Goal: Contribute content: Contribute content

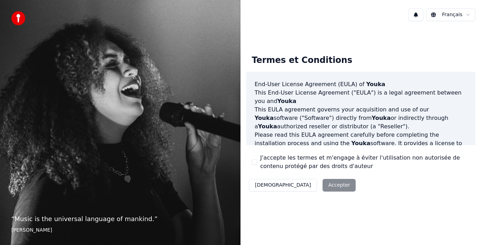
click at [254, 164] on button "J'accepte les termes et m'engage à éviter l'utilisation non autorisée de conten…" at bounding box center [255, 163] width 6 height 6
click at [323, 181] on button "Accepter" at bounding box center [339, 185] width 33 height 13
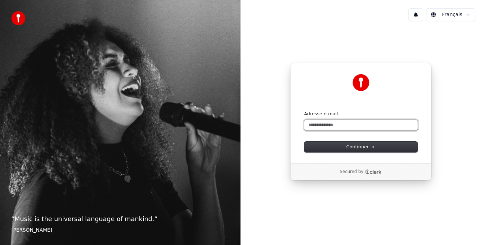
click at [396, 127] on input "Adresse e-mail" at bounding box center [360, 125] width 113 height 11
click at [304, 111] on button "submit" at bounding box center [304, 111] width 0 height 0
type input "**********"
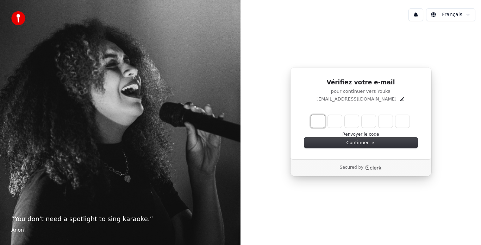
type input "*"
type input "**"
type input "*"
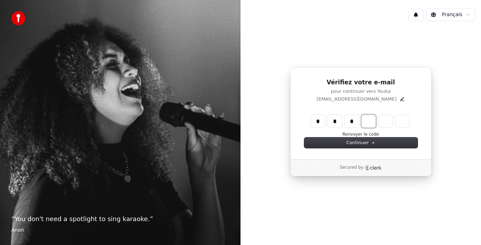
type input "***"
type input "*"
type input "****"
type input "*"
type input "******"
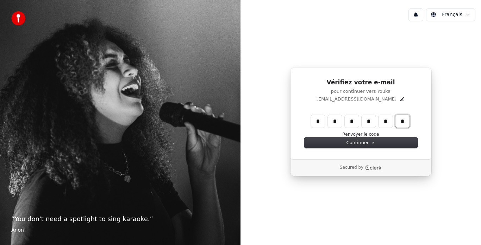
type input "*"
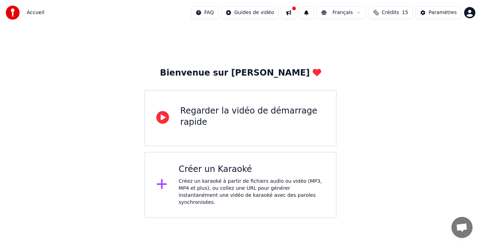
click at [171, 182] on div at bounding box center [164, 185] width 17 height 14
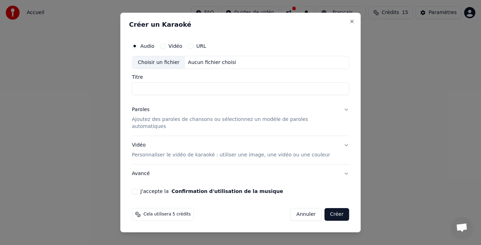
click at [172, 94] on input "Titre" at bounding box center [240, 89] width 217 height 13
type input "*****"
click at [164, 112] on div "Paroles Ajoutez des paroles de chansons ou sélectionnez un modèle de paroles au…" at bounding box center [235, 119] width 206 height 24
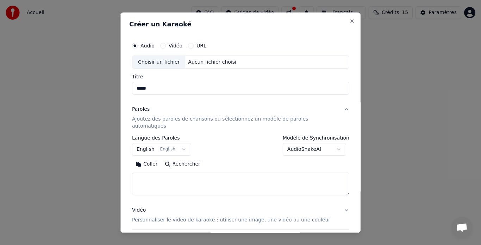
click at [157, 118] on p "Ajoutez des paroles de chansons ou sélectionnez un modèle de paroles automatiqu…" at bounding box center [235, 123] width 206 height 14
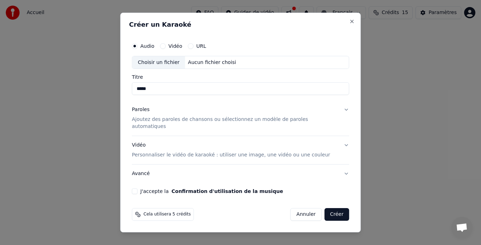
click at [150, 114] on div "Paroles" at bounding box center [141, 110] width 18 height 7
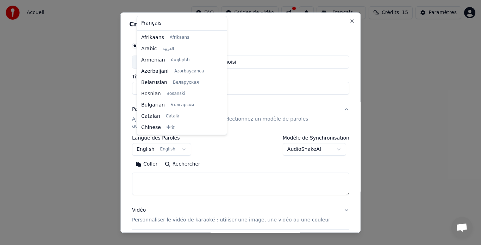
click at [163, 144] on body "**********" at bounding box center [240, 109] width 481 height 218
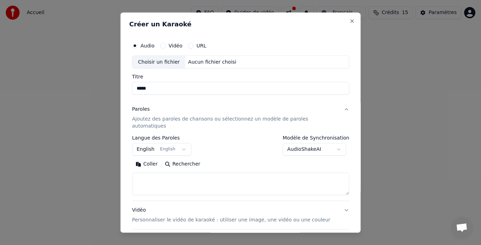
click at [151, 145] on body "**********" at bounding box center [240, 109] width 481 height 218
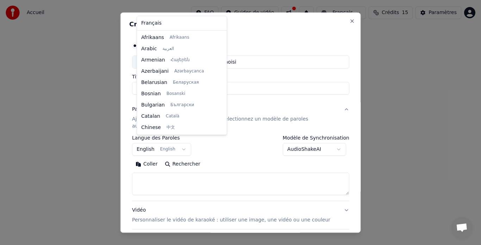
click at [151, 145] on body "**********" at bounding box center [240, 109] width 481 height 218
drag, startPoint x: 218, startPoint y: 51, endPoint x: 217, endPoint y: 31, distance: 19.4
click at [217, 31] on div "Français Afrikaans Afrikaans Arabic العربية Armenian Հայերեն Azerbaijani Azərba…" at bounding box center [182, 75] width 90 height 119
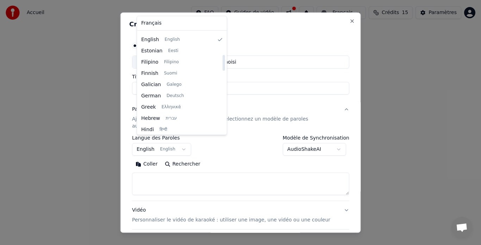
drag, startPoint x: 213, startPoint y: 48, endPoint x: 216, endPoint y: 63, distance: 15.3
click at [222, 63] on div at bounding box center [224, 82] width 4 height 101
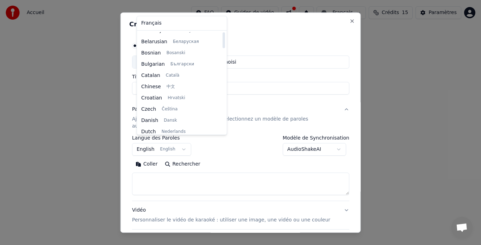
scroll to position [0, 0]
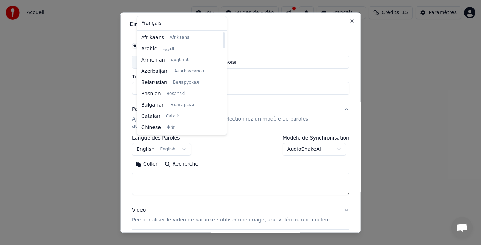
drag, startPoint x: 216, startPoint y: 63, endPoint x: 216, endPoint y: 38, distance: 25.0
click at [223, 38] on div at bounding box center [224, 40] width 2 height 16
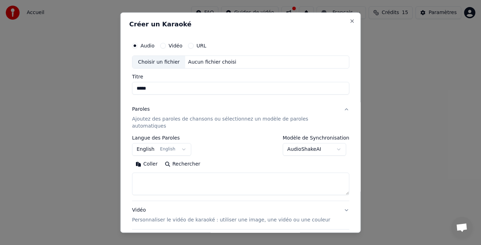
click at [226, 38] on body "**********" at bounding box center [240, 109] width 481 height 218
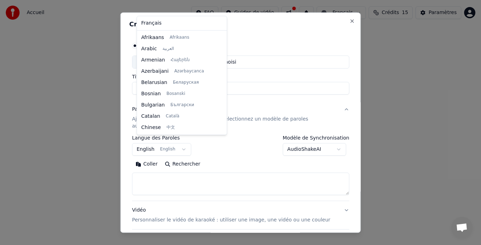
click at [187, 146] on body "**********" at bounding box center [240, 109] width 481 height 218
select select "**"
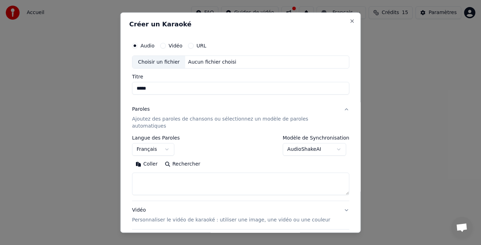
click at [318, 145] on body "**********" at bounding box center [240, 109] width 481 height 218
click at [212, 183] on textarea at bounding box center [240, 184] width 217 height 23
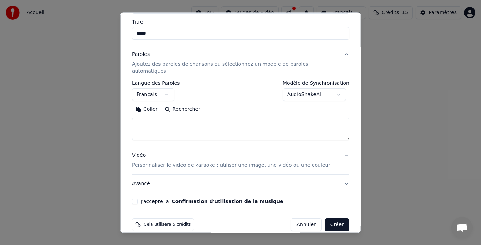
scroll to position [58, 0]
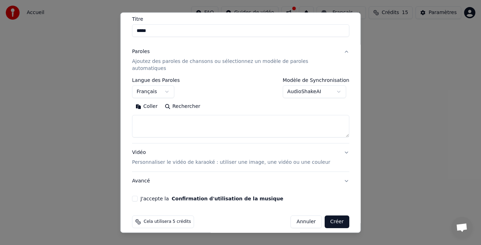
click at [289, 122] on textarea at bounding box center [240, 127] width 217 height 23
click at [138, 197] on button "J'accepte la Confirmation d'utilisation de la musique" at bounding box center [135, 200] width 6 height 6
click at [161, 116] on textarea at bounding box center [240, 127] width 217 height 23
click at [262, 116] on textarea at bounding box center [240, 127] width 217 height 23
paste textarea "**********"
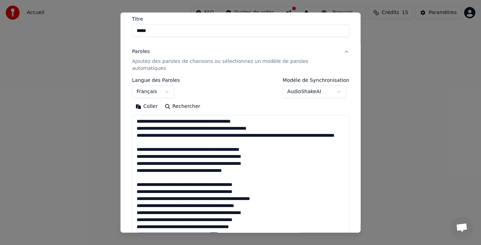
scroll to position [178, 0]
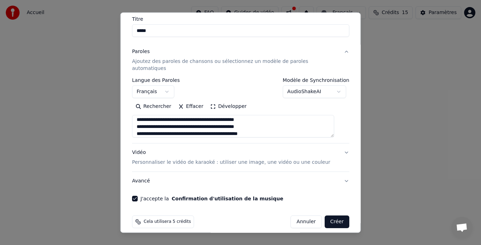
click at [164, 126] on textarea at bounding box center [233, 127] width 202 height 23
click at [145, 120] on textarea at bounding box center [233, 127] width 202 height 23
click at [232, 116] on textarea at bounding box center [233, 127] width 202 height 23
click at [233, 116] on textarea at bounding box center [233, 127] width 202 height 23
click at [223, 116] on textarea at bounding box center [233, 127] width 202 height 23
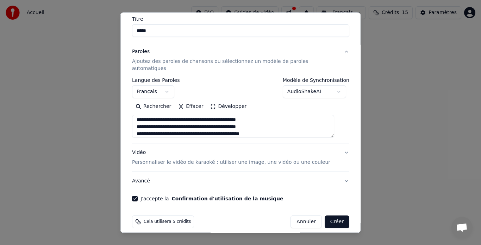
click at [245, 124] on textarea at bounding box center [233, 127] width 202 height 23
click at [145, 121] on textarea at bounding box center [233, 127] width 202 height 23
click at [192, 119] on textarea at bounding box center [233, 127] width 202 height 23
click at [209, 121] on textarea at bounding box center [233, 127] width 202 height 23
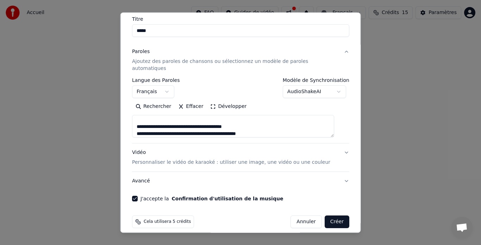
click at [211, 123] on textarea at bounding box center [233, 127] width 202 height 23
click at [208, 119] on textarea at bounding box center [233, 127] width 202 height 23
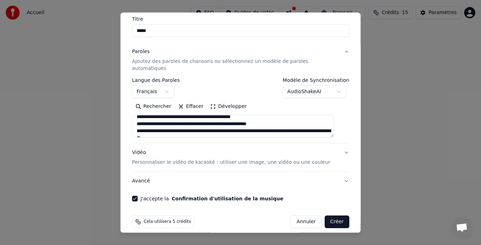
scroll to position [0, 0]
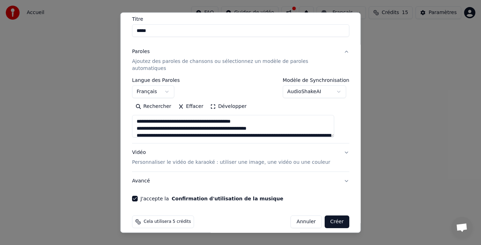
click at [157, 116] on textarea at bounding box center [233, 127] width 202 height 23
click at [255, 116] on textarea at bounding box center [233, 127] width 202 height 23
click at [188, 124] on textarea at bounding box center [233, 127] width 202 height 23
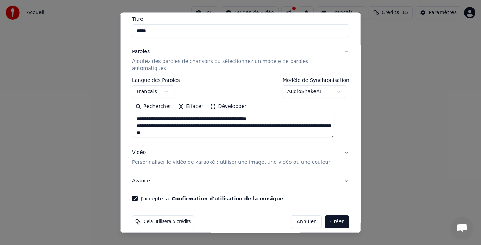
scroll to position [14, 0]
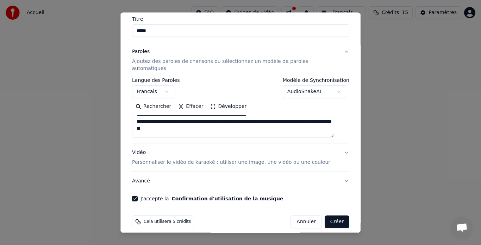
click at [275, 116] on textarea at bounding box center [233, 127] width 202 height 23
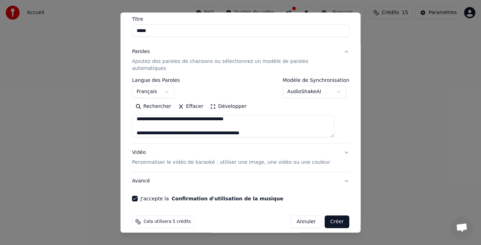
click at [172, 116] on textarea at bounding box center [233, 127] width 202 height 23
click at [289, 116] on textarea at bounding box center [233, 127] width 202 height 23
click at [257, 119] on textarea at bounding box center [233, 127] width 202 height 23
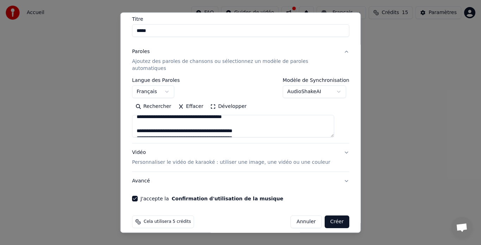
scroll to position [66, 0]
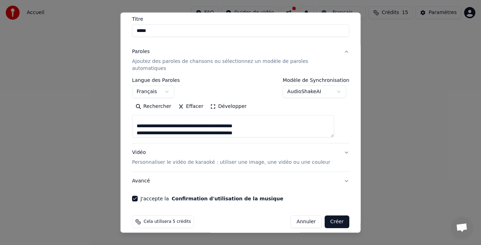
click at [188, 122] on textarea at bounding box center [233, 127] width 202 height 23
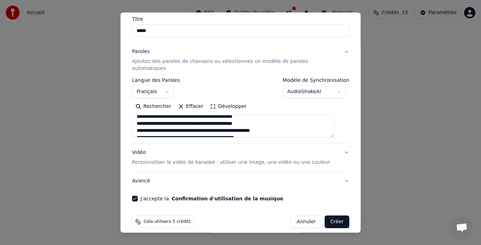
scroll to position [80, 0]
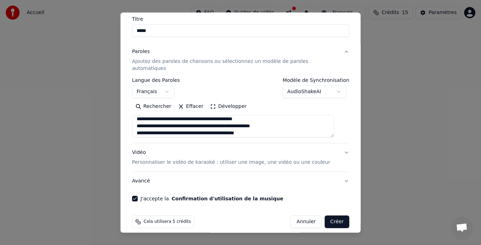
click at [157, 117] on textarea at bounding box center [233, 127] width 202 height 23
drag, startPoint x: 187, startPoint y: 120, endPoint x: 167, endPoint y: 118, distance: 19.8
click at [167, 118] on textarea at bounding box center [233, 127] width 202 height 23
click at [176, 120] on textarea at bounding box center [233, 127] width 202 height 23
click at [253, 121] on textarea at bounding box center [233, 127] width 202 height 23
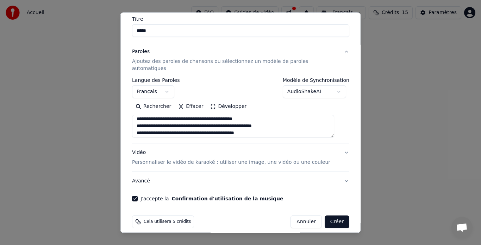
click at [229, 127] on textarea at bounding box center [233, 127] width 202 height 23
click at [231, 126] on textarea at bounding box center [233, 127] width 202 height 23
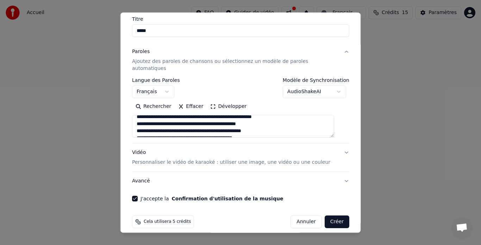
scroll to position [94, 0]
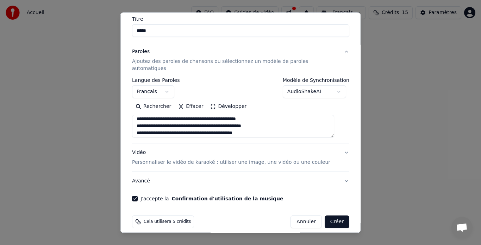
click at [228, 119] on textarea at bounding box center [233, 127] width 202 height 23
click at [210, 128] on textarea at bounding box center [233, 127] width 202 height 23
click at [229, 125] on textarea at bounding box center [233, 127] width 202 height 23
click at [233, 125] on textarea at bounding box center [233, 127] width 202 height 23
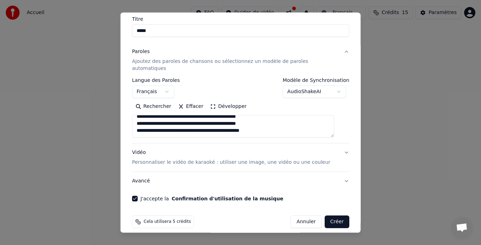
drag, startPoint x: 253, startPoint y: 118, endPoint x: 174, endPoint y: 139, distance: 81.9
click at [174, 139] on div "**********" at bounding box center [240, 117] width 217 height 148
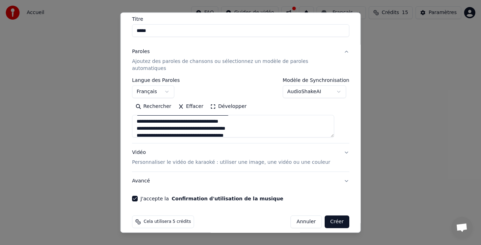
scroll to position [125, 0]
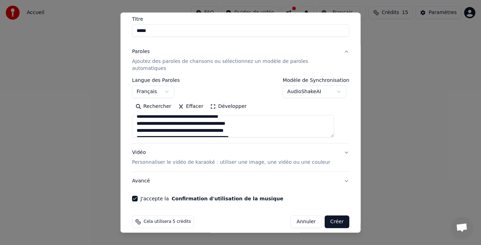
click at [255, 120] on textarea at bounding box center [233, 127] width 202 height 23
drag, startPoint x: 255, startPoint y: 118, endPoint x: 196, endPoint y: 120, distance: 59.2
click at [196, 120] on textarea at bounding box center [233, 127] width 202 height 23
click at [145, 117] on textarea at bounding box center [233, 127] width 202 height 23
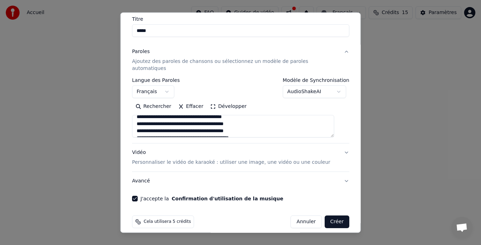
drag, startPoint x: 251, startPoint y: 112, endPoint x: 148, endPoint y: 104, distance: 103.5
click at [148, 104] on div "Rechercher Effacer Développer" at bounding box center [240, 119] width 217 height 37
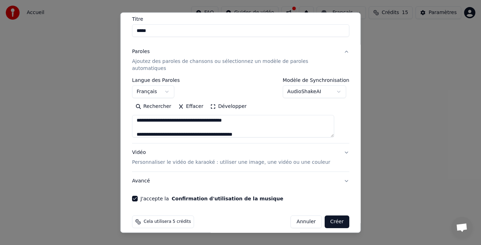
click at [232, 123] on textarea at bounding box center [233, 127] width 202 height 23
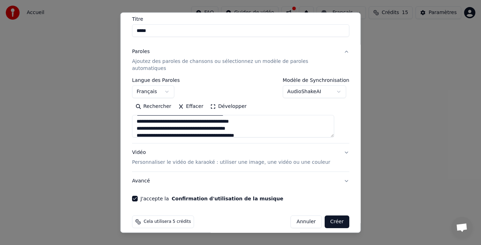
drag, startPoint x: 247, startPoint y: 120, endPoint x: 142, endPoint y: 117, distance: 105.7
click at [142, 117] on textarea at bounding box center [233, 127] width 202 height 23
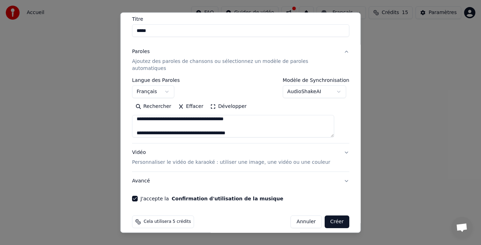
scroll to position [136, 0]
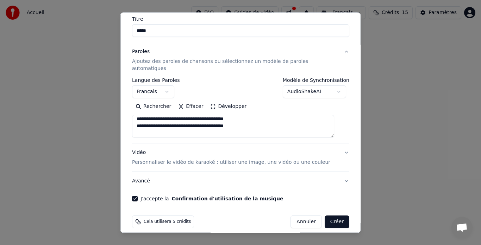
paste textarea "**********"
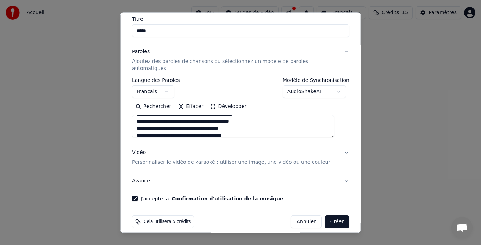
drag, startPoint x: 248, startPoint y: 112, endPoint x: 218, endPoint y: 110, distance: 30.4
click at [218, 116] on textarea at bounding box center [233, 127] width 202 height 23
click at [265, 124] on textarea at bounding box center [233, 127] width 202 height 23
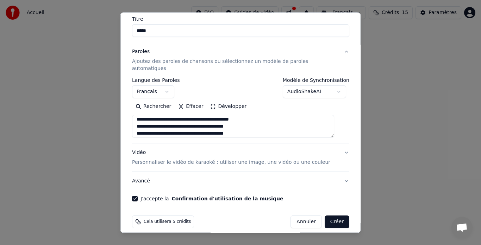
scroll to position [141, 0]
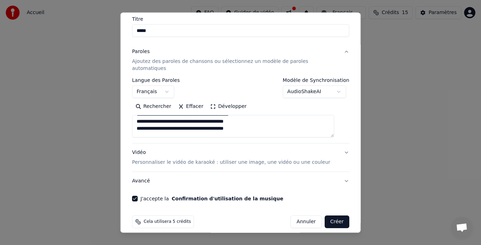
click at [257, 121] on textarea at bounding box center [233, 127] width 202 height 23
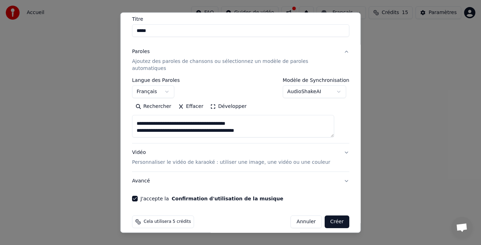
scroll to position [171, 0]
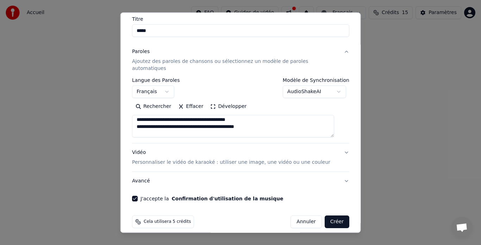
click at [207, 116] on textarea at bounding box center [233, 127] width 202 height 23
click at [202, 116] on textarea at bounding box center [233, 127] width 202 height 23
click at [144, 118] on textarea at bounding box center [233, 127] width 202 height 23
click at [160, 120] on textarea at bounding box center [233, 127] width 202 height 23
click at [185, 121] on textarea at bounding box center [233, 127] width 202 height 23
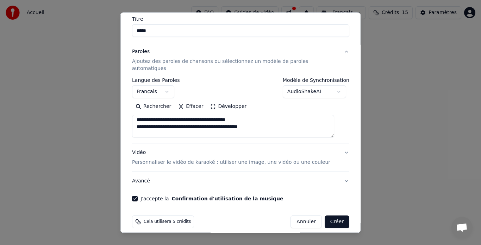
click at [217, 120] on textarea at bounding box center [233, 127] width 202 height 23
click at [264, 120] on textarea at bounding box center [233, 127] width 202 height 23
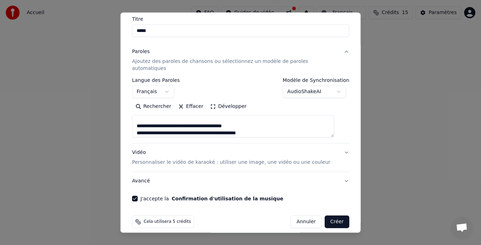
click at [151, 117] on textarea at bounding box center [233, 127] width 202 height 23
click at [164, 120] on textarea at bounding box center [233, 127] width 202 height 23
click at [191, 120] on textarea at bounding box center [233, 127] width 202 height 23
click at [170, 120] on textarea at bounding box center [233, 127] width 202 height 23
click at [189, 122] on textarea at bounding box center [233, 127] width 202 height 23
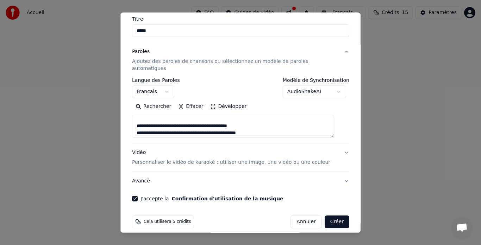
click at [192, 123] on textarea at bounding box center [233, 127] width 202 height 23
click at [152, 116] on textarea at bounding box center [233, 127] width 202 height 23
click at [192, 124] on textarea at bounding box center [233, 127] width 202 height 23
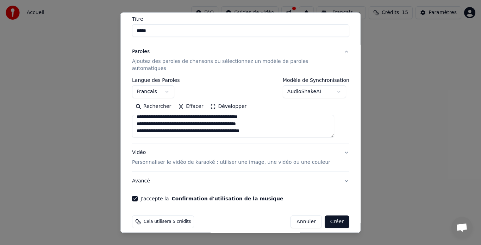
scroll to position [202, 0]
click at [301, 124] on textarea at bounding box center [233, 127] width 202 height 23
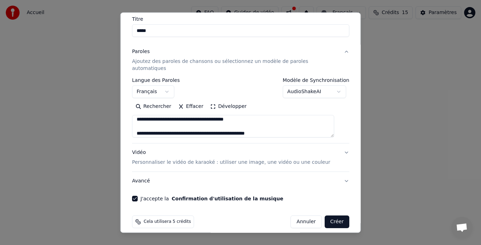
scroll to position [0, 0]
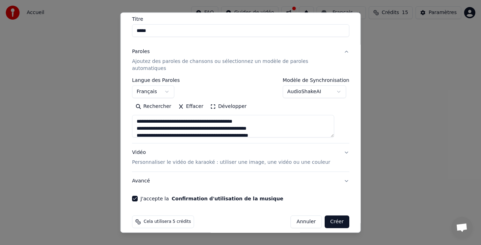
type textarea "**********"
click at [324, 216] on button "Créer" at bounding box center [336, 222] width 25 height 13
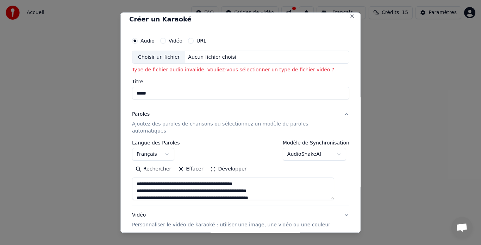
scroll to position [4, 0]
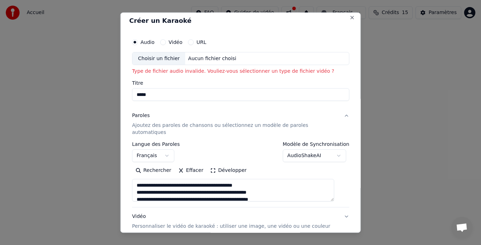
click at [288, 194] on textarea at bounding box center [233, 191] width 202 height 23
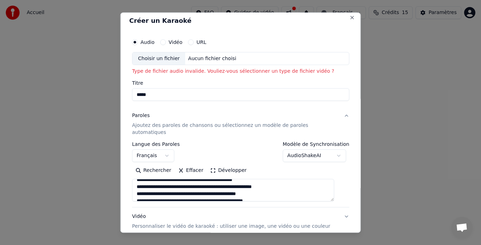
scroll to position [0, 0]
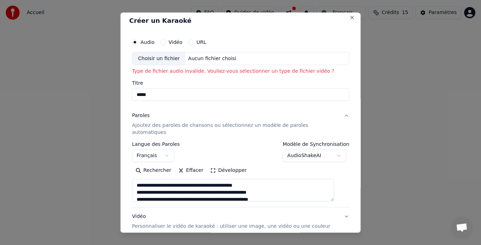
drag, startPoint x: 290, startPoint y: 192, endPoint x: 87, endPoint y: 138, distance: 210.3
click at [87, 138] on body "**********" at bounding box center [240, 109] width 481 height 218
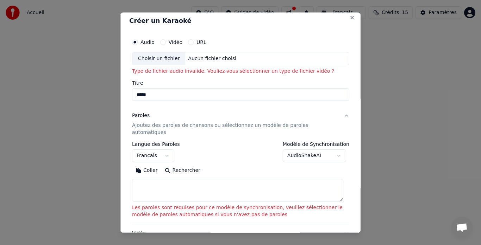
paste textarea "**********"
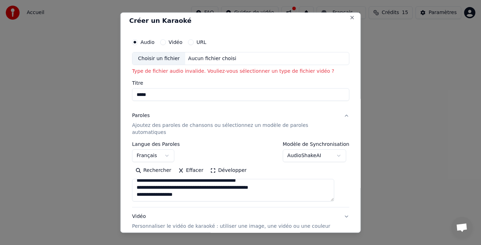
scroll to position [167, 0]
type textarea "**********"
click at [174, 127] on p "Ajoutez des paroles de chansons ou sélectionnez un modèle de paroles automatiqu…" at bounding box center [235, 130] width 206 height 14
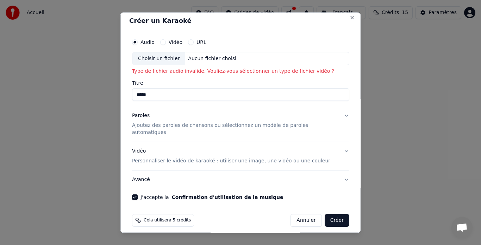
scroll to position [2, 0]
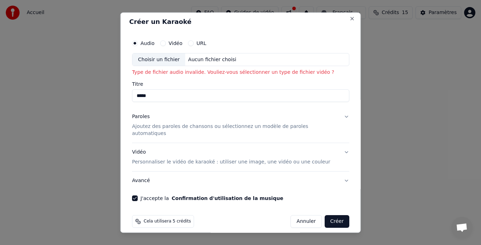
click at [174, 127] on p "Ajoutez des paroles de chansons ou sélectionnez un modèle de paroles automatiqu…" at bounding box center [235, 131] width 206 height 14
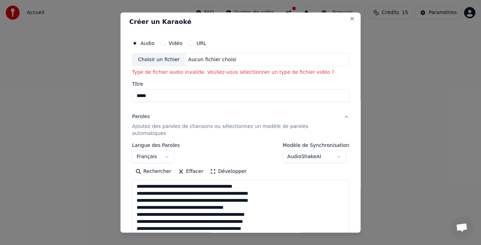
scroll to position [4, 0]
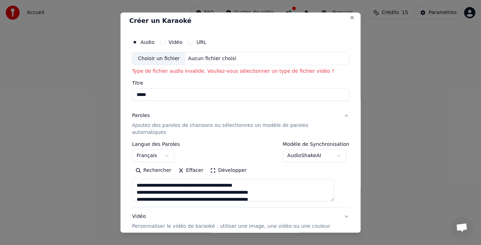
click at [180, 40] on label "Vidéo" at bounding box center [175, 42] width 14 height 5
click at [166, 40] on button "Vidéo" at bounding box center [163, 42] width 6 height 6
click at [157, 99] on input "Titre" at bounding box center [240, 95] width 217 height 13
click at [173, 60] on div "Choisir un fichier" at bounding box center [158, 58] width 53 height 13
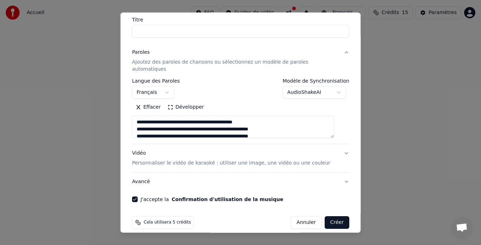
scroll to position [68, 0]
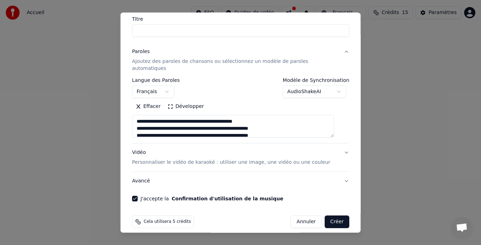
click at [195, 160] on p "Personnaliser le vidéo de karaoké : utiliser une image, une vidéo ou une couleur" at bounding box center [231, 163] width 198 height 7
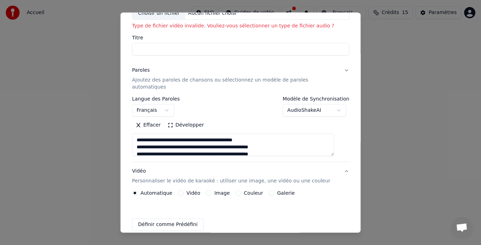
scroll to position [49, 0]
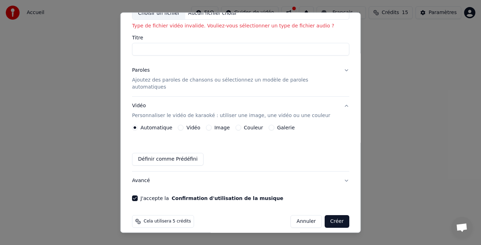
click at [190, 113] on p "Personnaliser le vidéo de karaoké : utiliser une image, une vidéo ou une couleur" at bounding box center [231, 116] width 198 height 7
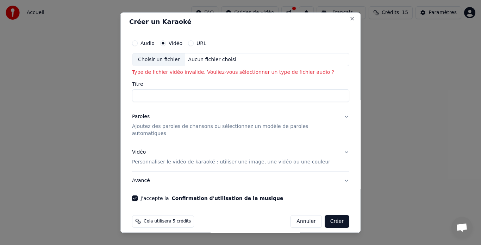
click at [194, 42] on button "URL" at bounding box center [191, 43] width 6 height 6
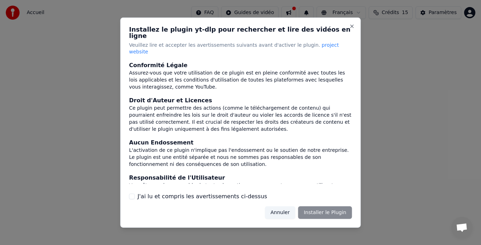
click at [294, 207] on button "Annuler" at bounding box center [280, 213] width 30 height 13
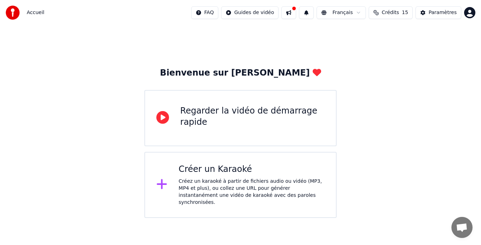
click at [202, 180] on div "Créez un karaoké à partir de fichiers audio ou vidéo (MP3, MP4 et plus), ou col…" at bounding box center [252, 192] width 146 height 28
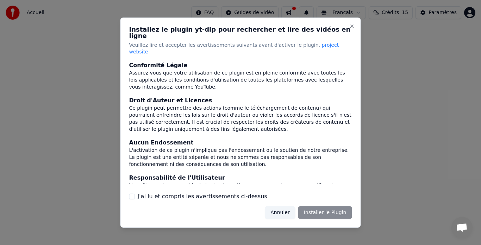
click at [211, 193] on label "J'ai lu et compris les avertissements ci-dessus" at bounding box center [203, 197] width 130 height 8
click at [135, 194] on button "J'ai lu et compris les avertissements ci-dessus" at bounding box center [132, 197] width 6 height 6
click at [315, 207] on button "Installer le Plugin" at bounding box center [325, 213] width 54 height 13
click at [267, 207] on div "Annuler Installer le Plugin" at bounding box center [303, 213] width 95 height 13
click at [276, 157] on div "L'activation de ce plugin n'implique pas l'endossement ou le soutien de notre e…" at bounding box center [240, 157] width 223 height 21
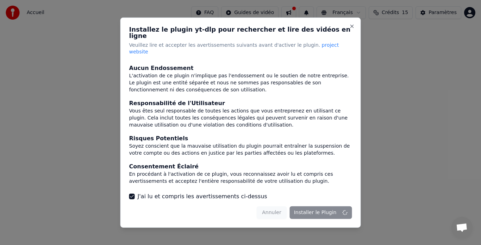
scroll to position [76, 0]
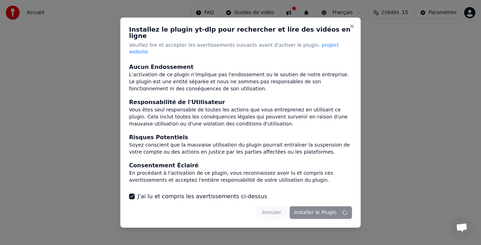
click at [328, 207] on div "Annuler Installer le Plugin" at bounding box center [303, 213] width 95 height 13
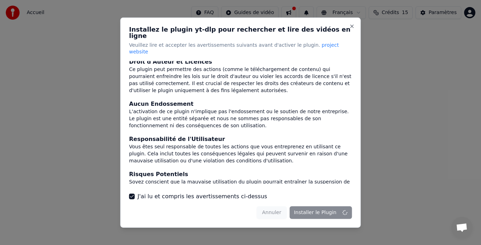
scroll to position [0, 0]
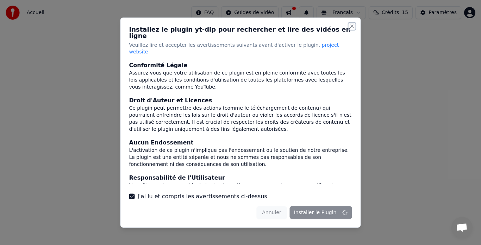
click at [351, 29] on button "Close" at bounding box center [352, 26] width 6 height 6
click at [354, 29] on button "Close" at bounding box center [352, 26] width 6 height 6
click at [227, 150] on div "L'activation de ce plugin n'implique pas l'endossement ou le soutien de notre e…" at bounding box center [240, 157] width 223 height 21
click at [205, 51] on div "Installez le plugin yt-dlp pour rechercher et lire des vidéos en ligne Veuillez…" at bounding box center [240, 122] width 241 height 211
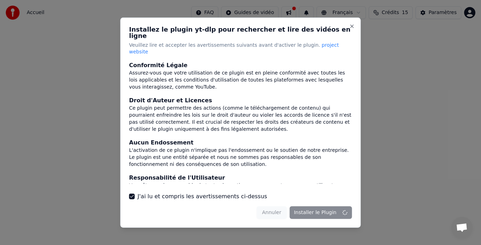
click at [316, 43] on span "project website" at bounding box center [234, 48] width 210 height 13
click at [352, 29] on button "Close" at bounding box center [352, 26] width 6 height 6
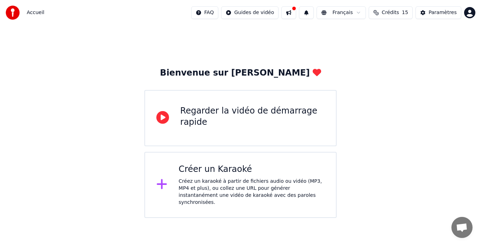
click at [196, 169] on div "Créer un Karaoké" at bounding box center [252, 169] width 146 height 11
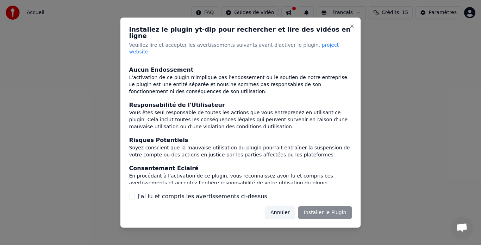
scroll to position [76, 0]
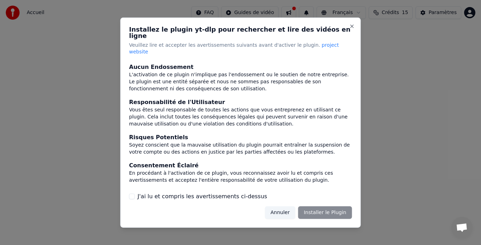
click at [133, 194] on button "J'ai lu et compris les avertissements ci-dessus" at bounding box center [132, 197] width 6 height 6
click at [353, 29] on div "Installez le plugin yt-dlp pour rechercher et lire des vidéos en ligne Veuillez…" at bounding box center [240, 122] width 241 height 211
click at [352, 29] on button "Close" at bounding box center [352, 26] width 6 height 6
click at [281, 207] on button "Annuler" at bounding box center [280, 213] width 30 height 13
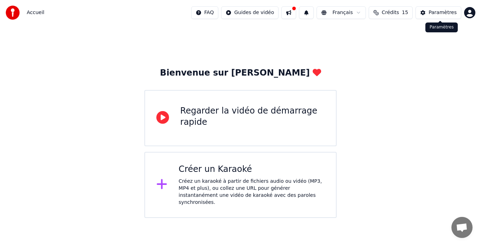
click at [453, 12] on div "Paramètres" at bounding box center [443, 12] width 28 height 7
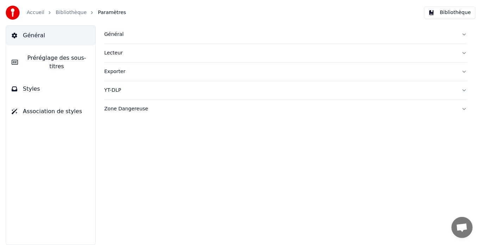
click at [453, 12] on button "Bibliothèque" at bounding box center [449, 12] width 51 height 13
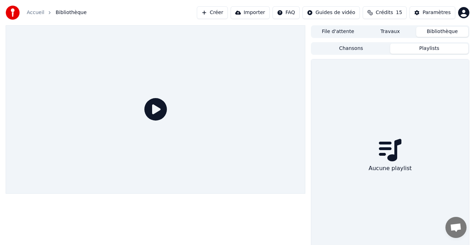
click at [409, 45] on button "Playlists" at bounding box center [429, 49] width 78 height 10
click at [376, 147] on div "Aucune playlist" at bounding box center [390, 158] width 158 height 196
click at [269, 13] on button "Importer" at bounding box center [250, 12] width 39 height 13
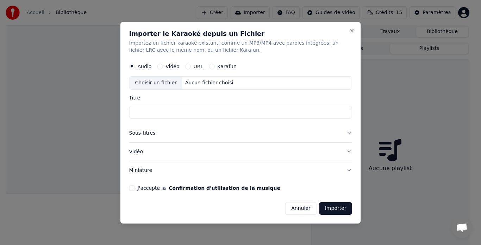
click at [355, 32] on div "Importer le Karaoké depuis un Fichier Importez un fichier karaoké existant, com…" at bounding box center [240, 123] width 241 height 202
click at [353, 28] on button "Close" at bounding box center [352, 31] width 6 height 6
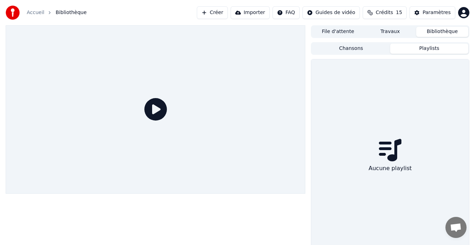
click at [339, 29] on button "File d'attente" at bounding box center [338, 32] width 52 height 10
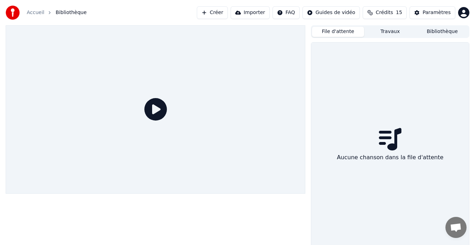
click at [375, 29] on button "Travaux" at bounding box center [390, 32] width 52 height 10
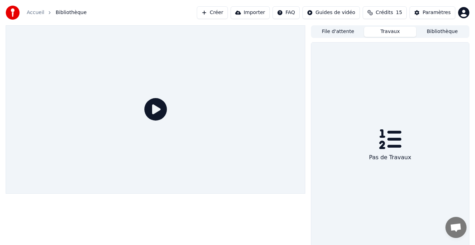
click at [442, 34] on button "Bibliothèque" at bounding box center [442, 32] width 52 height 10
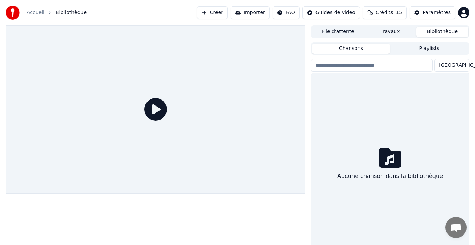
click at [421, 50] on button "Playlists" at bounding box center [429, 49] width 78 height 10
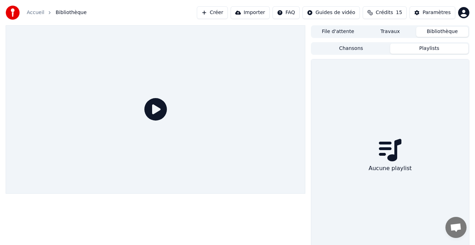
click at [352, 50] on button "Chansons" at bounding box center [351, 49] width 78 height 10
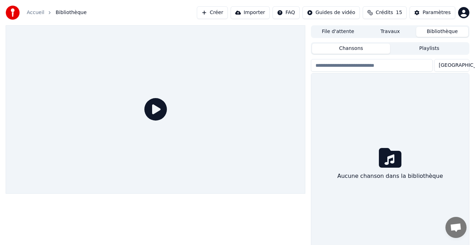
click at [373, 75] on div "Aucune chanson dans la bibliothèque" at bounding box center [390, 165] width 158 height 183
click at [373, 65] on input "search" at bounding box center [372, 65] width 122 height 13
click at [228, 12] on button "Créer" at bounding box center [212, 12] width 31 height 13
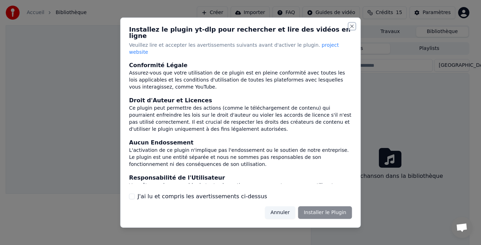
click at [353, 29] on button "Close" at bounding box center [352, 26] width 6 height 6
click at [139, 196] on div "Installez le plugin yt-dlp pour rechercher et lire des vidéos en ligne Veuillez…" at bounding box center [240, 122] width 241 height 211
click at [138, 193] on label "J'ai lu et compris les avertissements ci-dessus" at bounding box center [203, 197] width 130 height 8
click at [135, 194] on button "J'ai lu et compris les avertissements ci-dessus" at bounding box center [132, 197] width 6 height 6
click at [327, 207] on button "Installer le Plugin" at bounding box center [325, 213] width 54 height 13
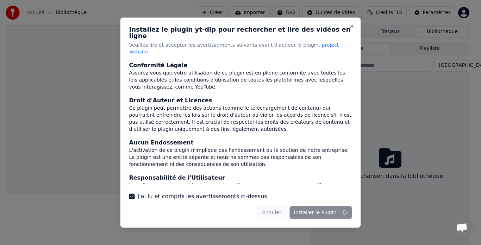
click at [277, 207] on div "Annuler Installer le Plugin" at bounding box center [303, 213] width 95 height 13
click at [353, 29] on button "Close" at bounding box center [352, 26] width 6 height 6
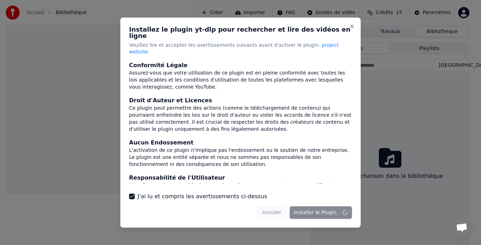
drag, startPoint x: 99, startPoint y: 18, endPoint x: 99, endPoint y: 30, distance: 11.6
click at [100, 18] on div at bounding box center [240, 122] width 481 height 245
click at [226, 13] on div at bounding box center [240, 122] width 481 height 245
click at [463, 21] on div at bounding box center [240, 122] width 481 height 245
click at [461, 8] on div at bounding box center [240, 122] width 481 height 245
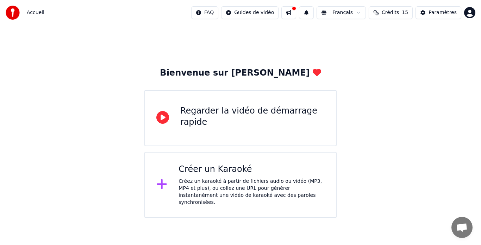
click at [211, 111] on div "Regarder la vidéo de démarrage rapide" at bounding box center [252, 117] width 144 height 23
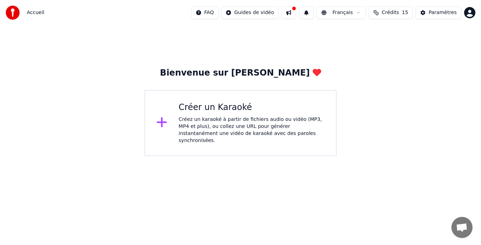
click at [203, 118] on div "Créez un karaoké à partir de fichiers audio ou vidéo (MP3, MP4 et plus), ou col…" at bounding box center [252, 130] width 146 height 28
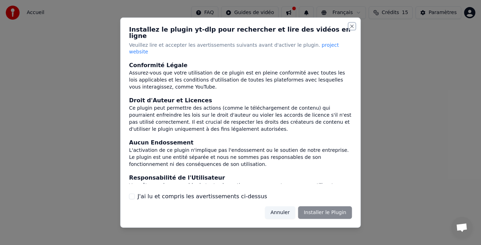
click at [351, 29] on button "Close" at bounding box center [352, 26] width 6 height 6
click at [289, 207] on button "Annuler" at bounding box center [280, 213] width 30 height 13
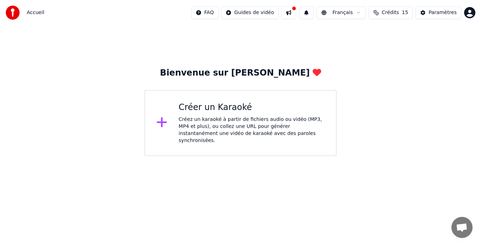
click at [250, 77] on div "Bienvenue sur [PERSON_NAME]" at bounding box center [240, 73] width 161 height 11
click at [467, 13] on html "Accueil FAQ Guides de vidéo Français Crédits 15 Paramètres Bienvenue sur Youka …" at bounding box center [240, 78] width 481 height 156
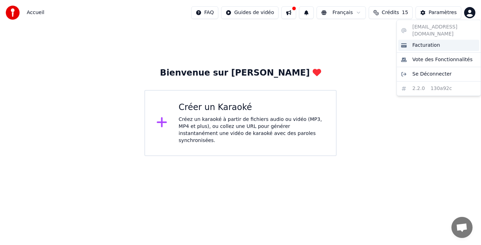
click at [423, 42] on span "Facturation" at bounding box center [426, 45] width 28 height 7
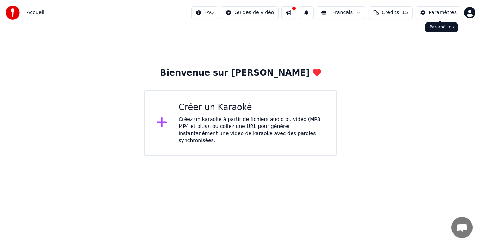
click at [450, 14] on div "Paramètres" at bounding box center [443, 12] width 28 height 7
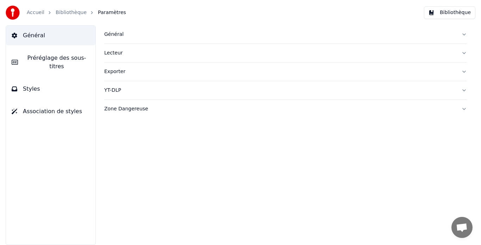
click at [66, 55] on span "Préréglage des sous-titres" at bounding box center [57, 62] width 66 height 17
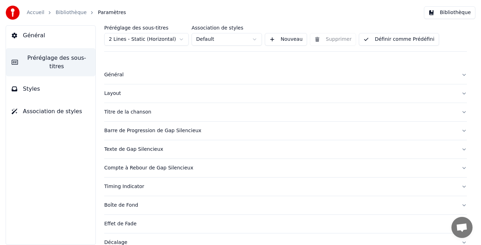
click at [37, 85] on span "Styles" at bounding box center [31, 89] width 17 height 8
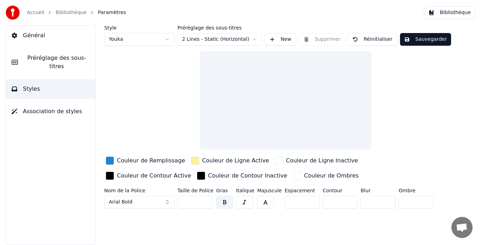
click at [39, 107] on span "Association de styles" at bounding box center [52, 111] width 59 height 8
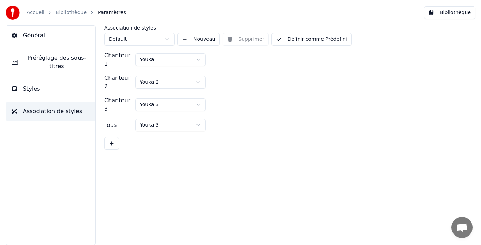
click at [71, 13] on link "Bibliothèque" at bounding box center [71, 12] width 31 height 7
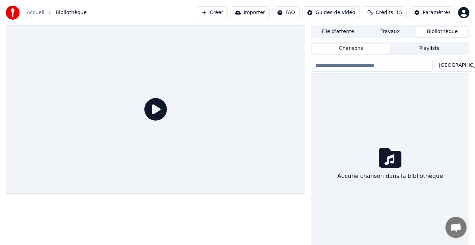
click at [250, 12] on button "Importer" at bounding box center [250, 12] width 39 height 13
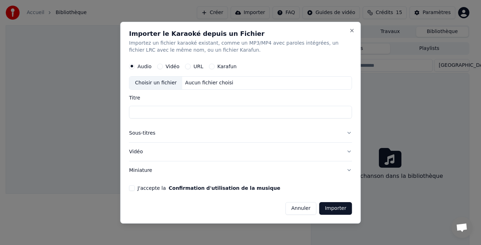
click at [171, 68] on label "Vidéo" at bounding box center [173, 66] width 14 height 5
click at [163, 68] on button "Vidéo" at bounding box center [160, 67] width 6 height 6
click at [165, 85] on div "Choisir un fichier" at bounding box center [156, 83] width 53 height 13
click at [146, 115] on input "Titre" at bounding box center [240, 112] width 223 height 13
click at [145, 141] on button "Sous-titres" at bounding box center [240, 133] width 223 height 18
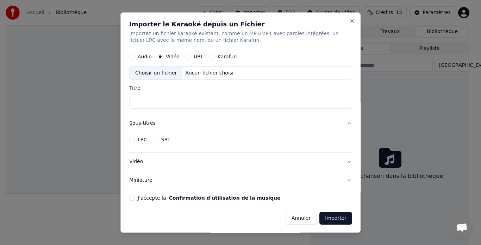
click at [145, 120] on button "Sous-titres" at bounding box center [240, 124] width 223 height 18
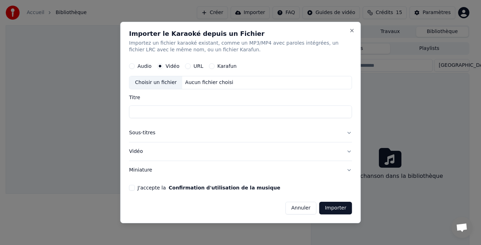
click at [141, 152] on button "Vidéo" at bounding box center [240, 152] width 223 height 18
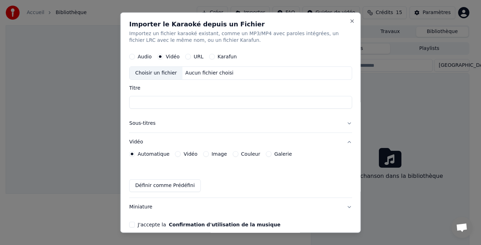
click at [142, 142] on button "Vidéo" at bounding box center [240, 142] width 223 height 18
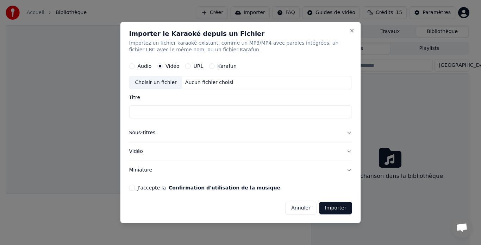
click at [142, 66] on label "Audio" at bounding box center [145, 66] width 14 height 5
click at [135, 66] on button "Audio" at bounding box center [132, 67] width 6 height 6
click at [149, 80] on div "Choisir un fichier" at bounding box center [156, 83] width 53 height 13
click at [139, 149] on button "Vidéo" at bounding box center [240, 152] width 223 height 18
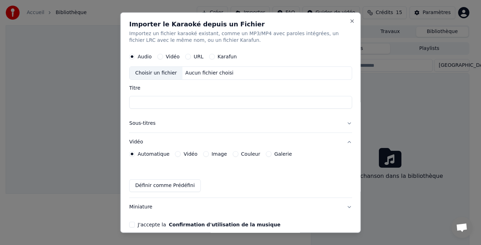
click at [149, 183] on button "Définir comme Prédéfini" at bounding box center [164, 186] width 71 height 13
click at [146, 164] on div "Automatique Vidéo Image Couleur Galerie Saved" at bounding box center [240, 172] width 223 height 41
click at [189, 156] on label "Vidéo" at bounding box center [190, 154] width 14 height 5
click at [181, 156] on button "Vidéo" at bounding box center [178, 155] width 6 height 6
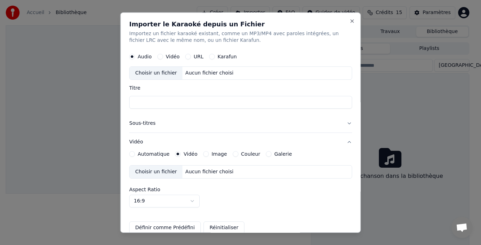
click at [161, 175] on div "Choisir un fichier" at bounding box center [156, 172] width 53 height 13
click at [349, 22] on button "Close" at bounding box center [352, 21] width 6 height 6
